Goal: Check status

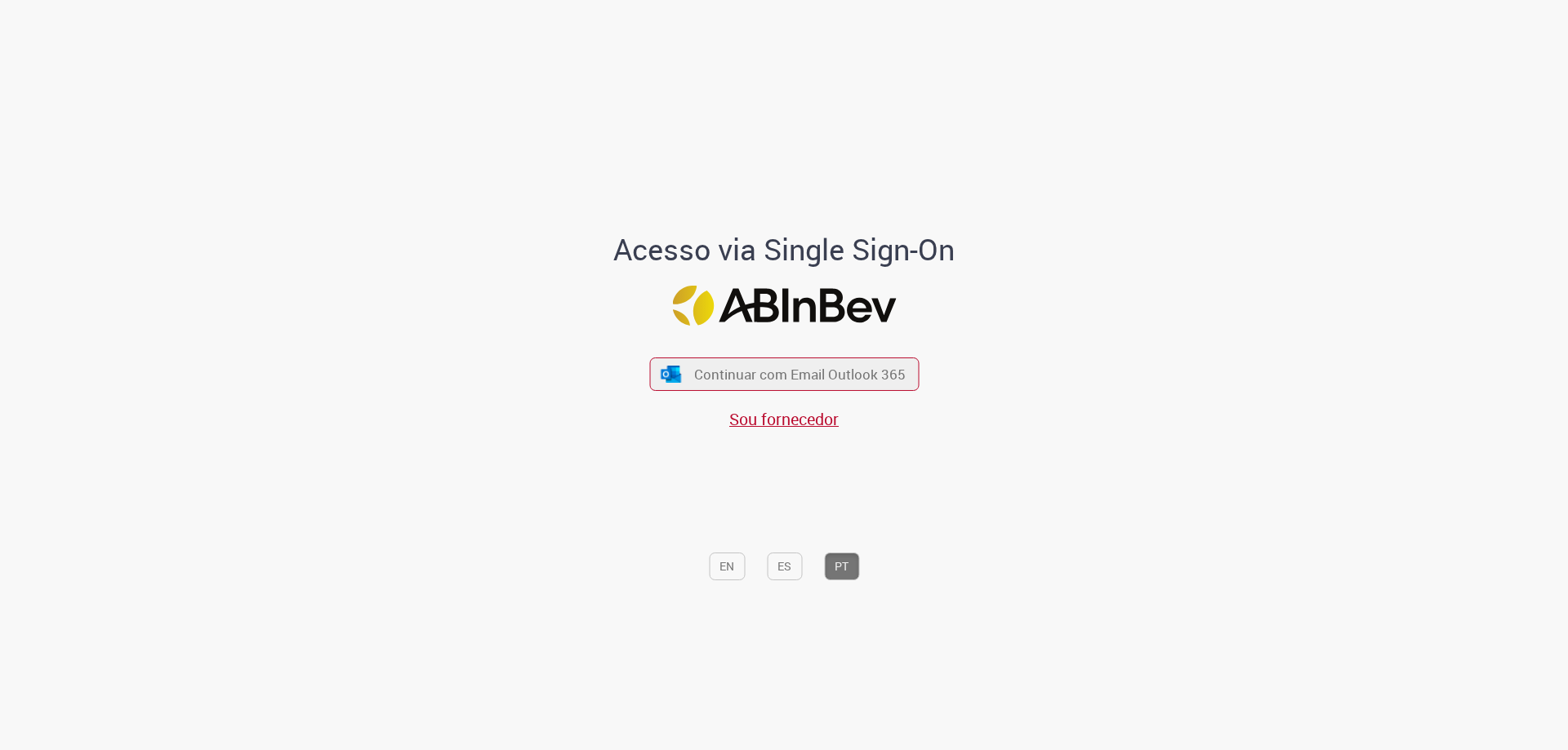
click at [843, 354] on div "Continuar com Email Outlook 365 Sou fornecedor" at bounding box center [784, 386] width 269 height 91
click at [829, 365] on span "Continuar com Email Outlook 365" at bounding box center [799, 374] width 215 height 18
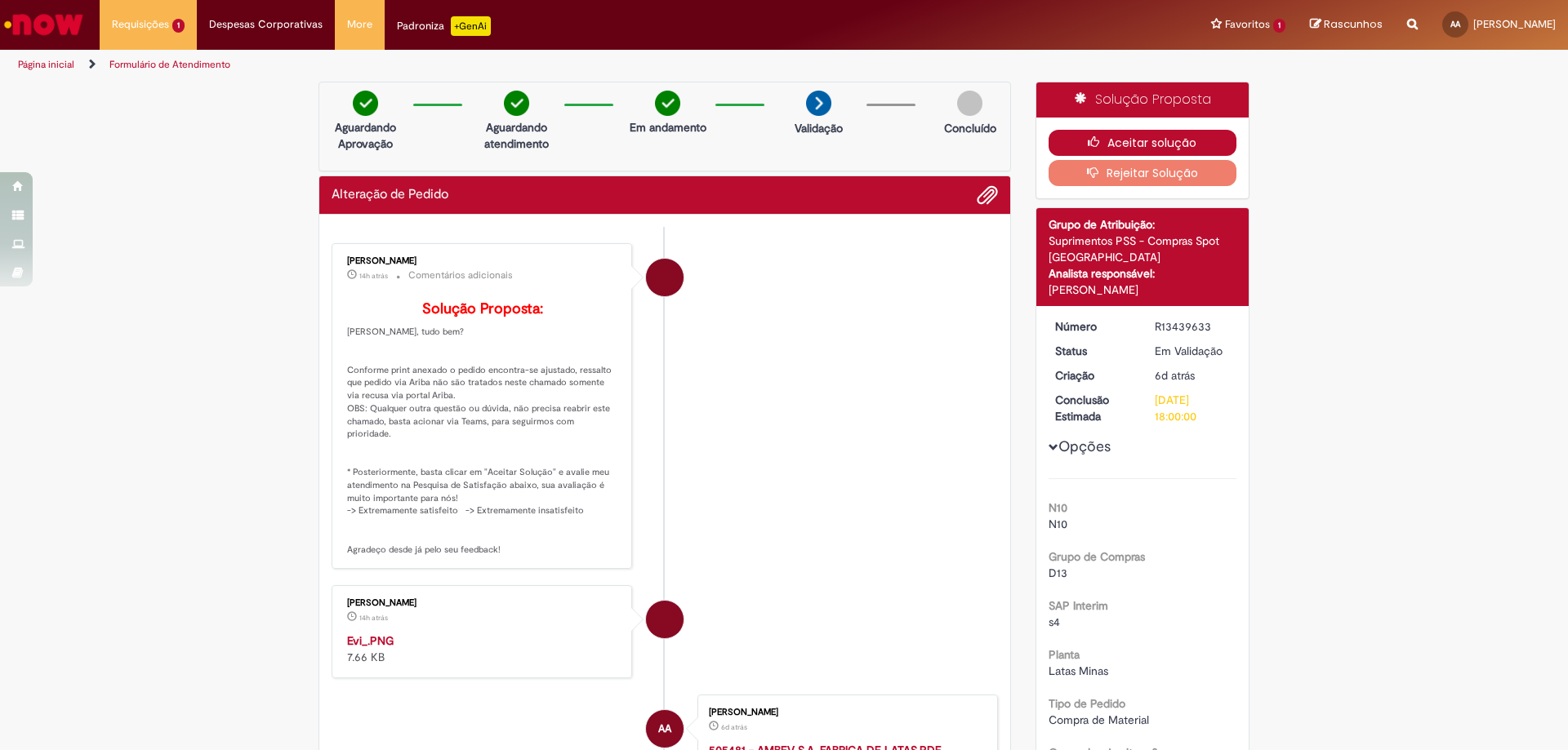
click at [1157, 140] on button "Aceitar solução" at bounding box center [1143, 142] width 188 height 26
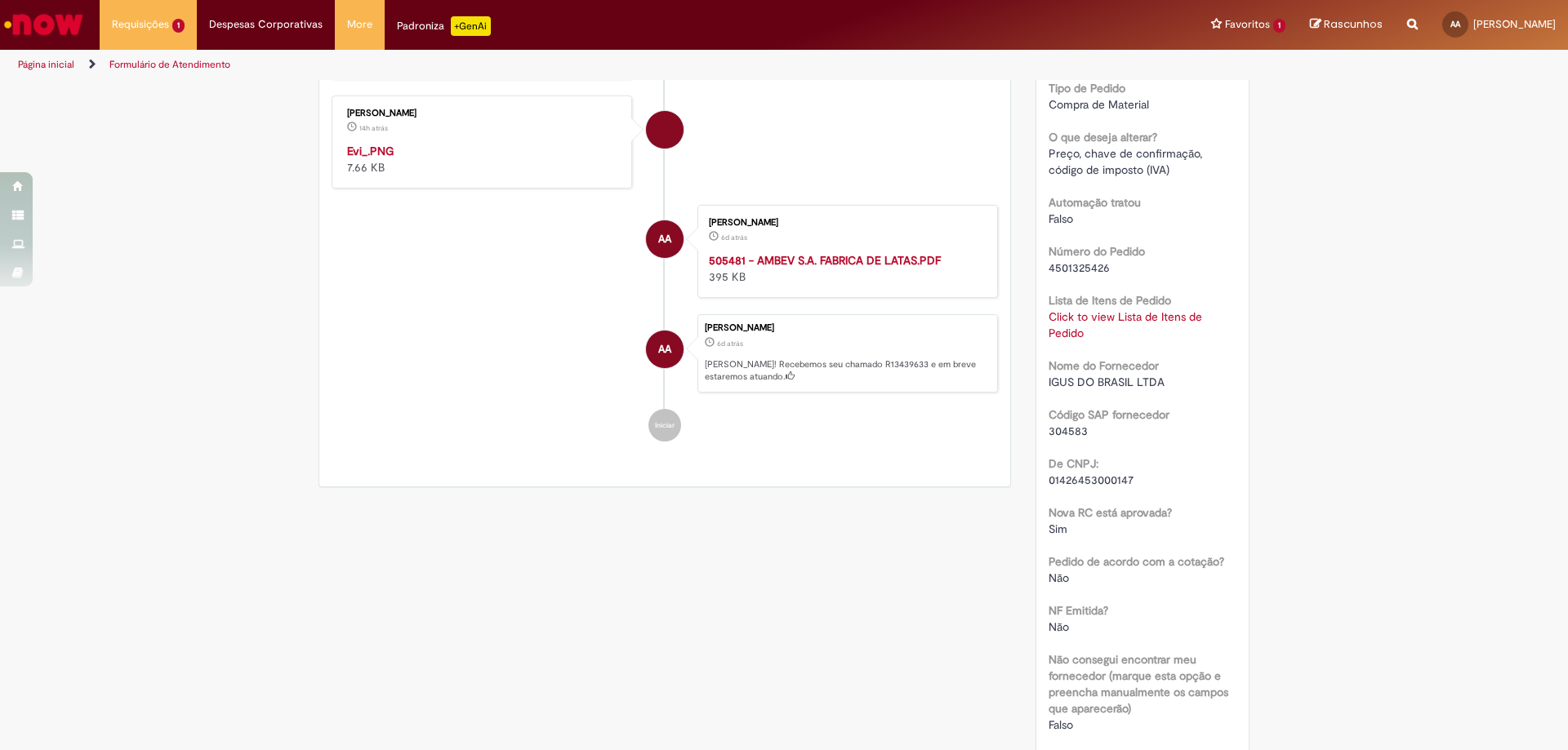
scroll to position [572, 0]
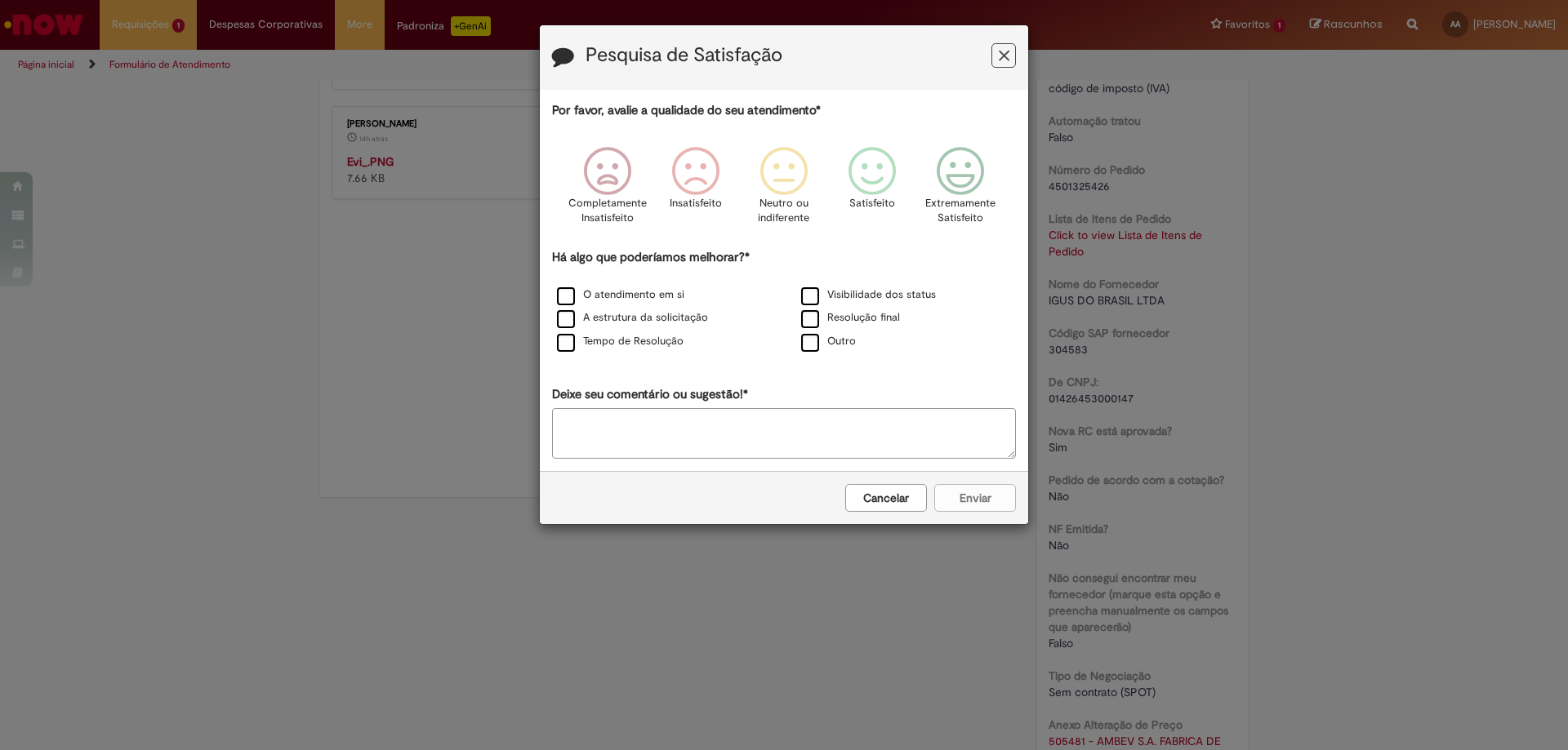
click at [894, 505] on button "Cancelar" at bounding box center [886, 498] width 82 height 28
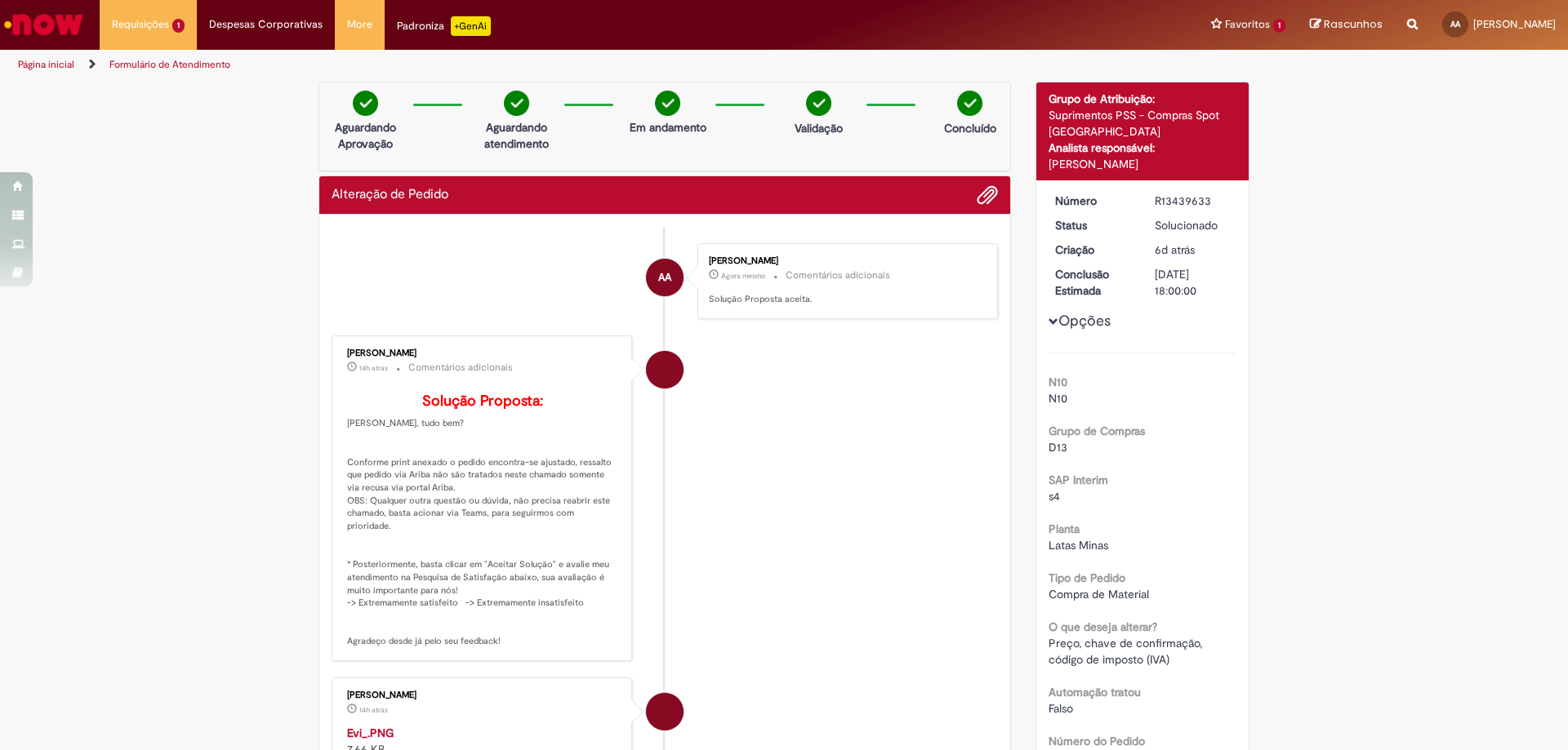
scroll to position [245, 0]
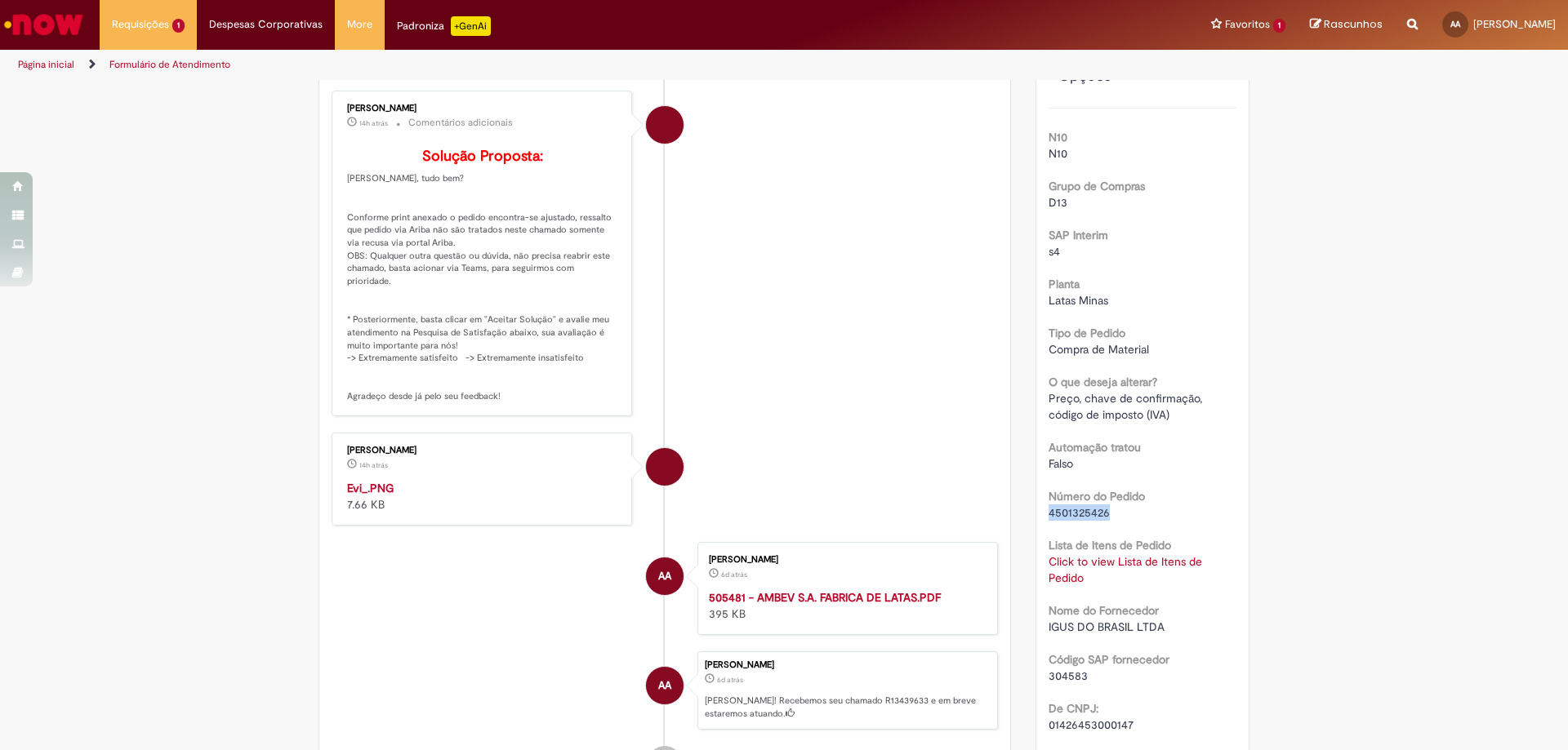
drag, startPoint x: 1042, startPoint y: 515, endPoint x: 1103, endPoint y: 517, distance: 61.0
click at [1103, 517] on span "4501325426" at bounding box center [1079, 512] width 61 height 14
copy span "4501325426"
